Goal: Information Seeking & Learning: Learn about a topic

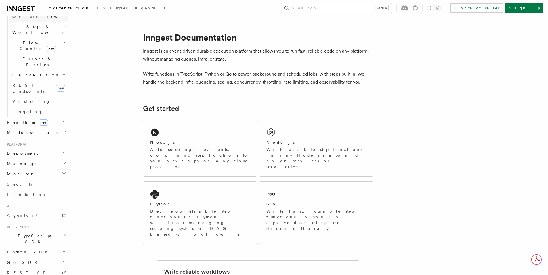
scroll to position [197, 0]
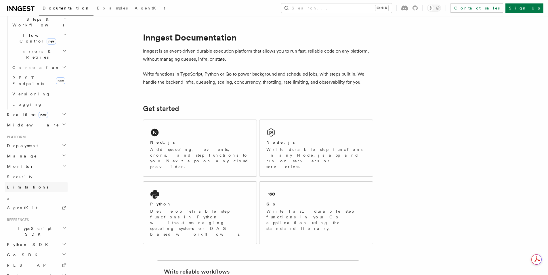
click at [42, 182] on link "Limitations" at bounding box center [36, 187] width 63 height 10
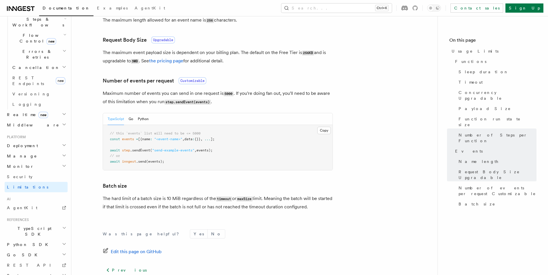
scroll to position [539, 0]
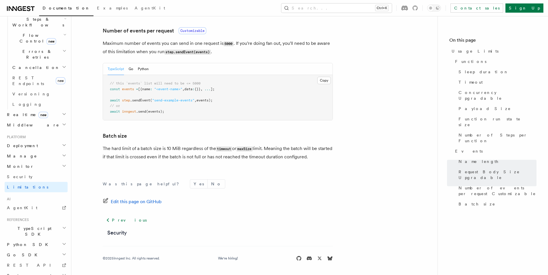
click at [41, 161] on h2 "Monitor" at bounding box center [36, 166] width 63 height 10
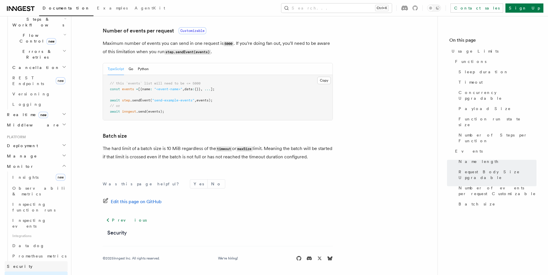
click at [22, 262] on link "Security" at bounding box center [36, 267] width 63 height 10
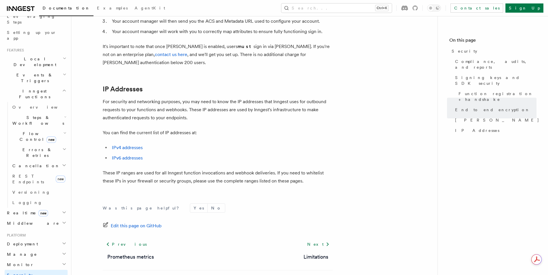
scroll to position [81, 0]
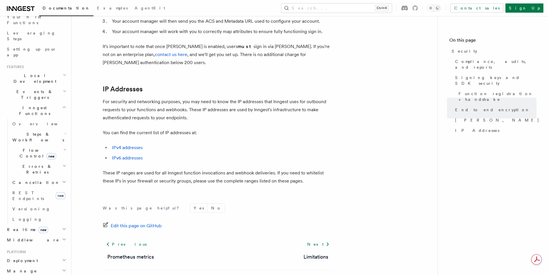
click at [50, 71] on h2 "Local Development" at bounding box center [36, 79] width 63 height 16
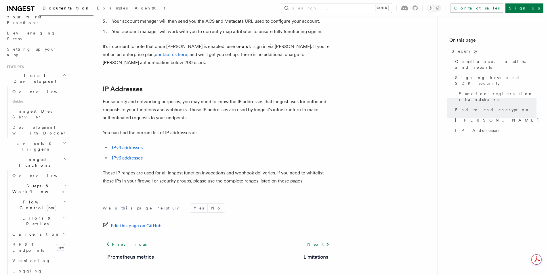
click at [50, 71] on h2 "Local Development" at bounding box center [36, 79] width 63 height 16
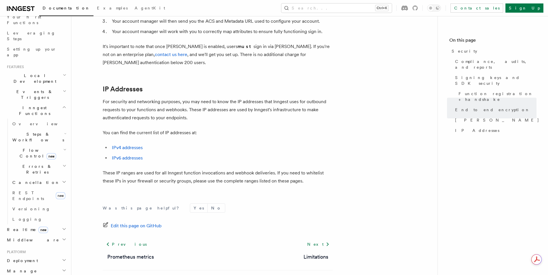
click at [49, 87] on h2 "Events & Triggers" at bounding box center [36, 95] width 63 height 16
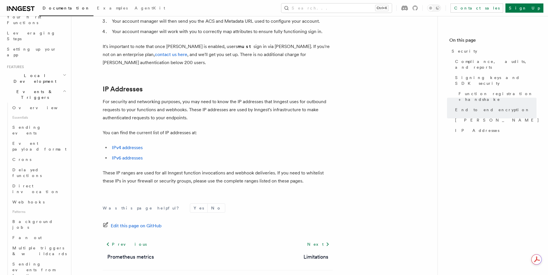
click at [49, 87] on h2 "Events & Triggers" at bounding box center [36, 95] width 63 height 16
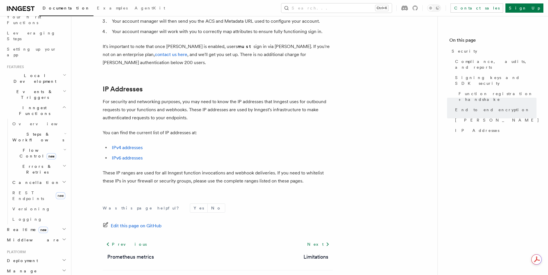
click at [49, 87] on h2 "Events & Triggers" at bounding box center [36, 95] width 63 height 16
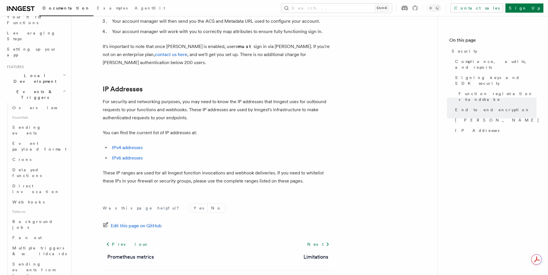
click at [49, 87] on h2 "Events & Triggers" at bounding box center [36, 95] width 63 height 16
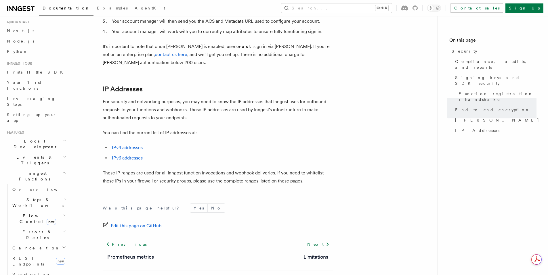
scroll to position [0, 0]
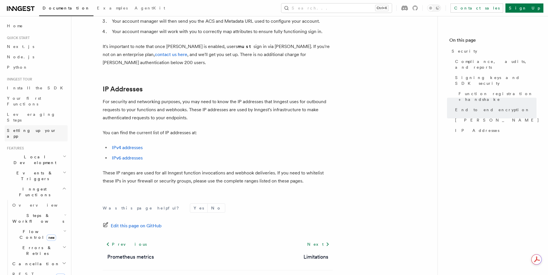
click at [45, 125] on link "Setting up your app" at bounding box center [36, 133] width 63 height 16
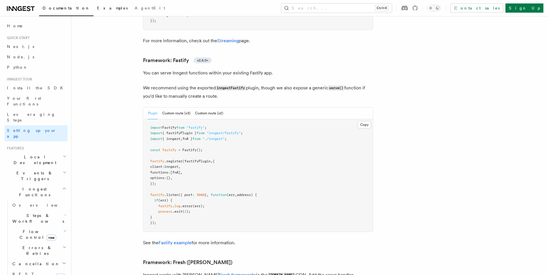
scroll to position [2072, 0]
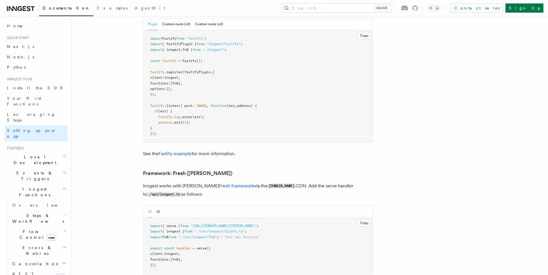
click at [24, 9] on icon at bounding box center [21, 8] width 28 height 7
